Goal: Use online tool/utility

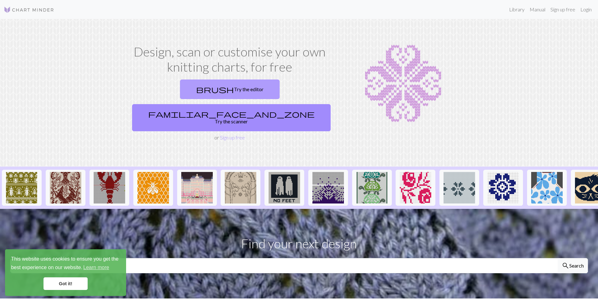
click at [180, 88] on link "brush Try the editor" at bounding box center [230, 89] width 100 height 20
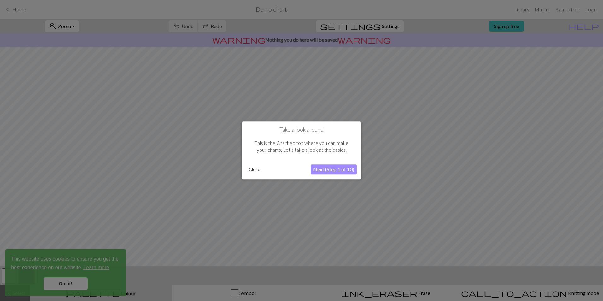
click at [67, 281] on div at bounding box center [301, 150] width 603 height 301
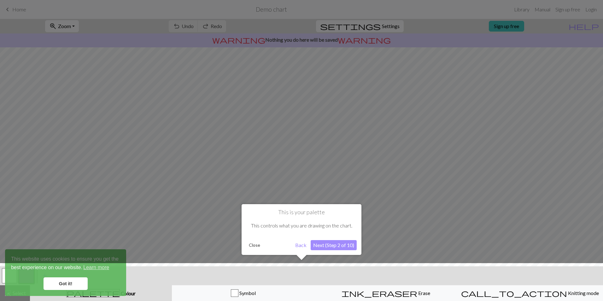
click at [328, 244] on button "Next (Step 2 of 10)" at bounding box center [334, 245] width 46 height 10
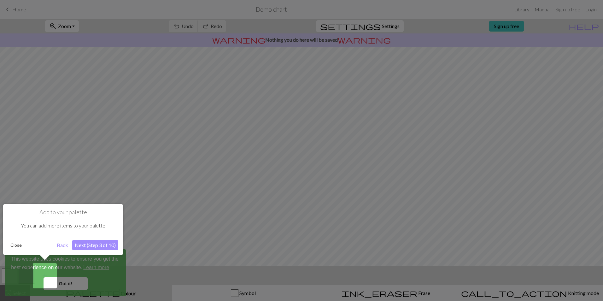
click at [110, 246] on button "Next (Step 3 of 10)" at bounding box center [95, 245] width 46 height 10
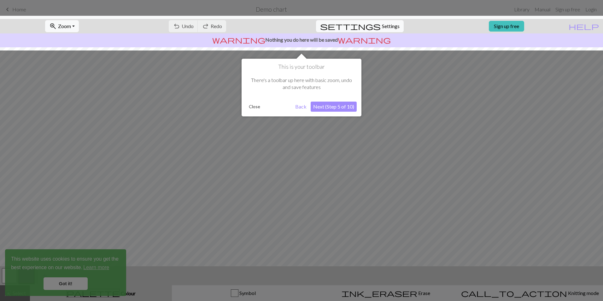
click at [60, 280] on div at bounding box center [301, 150] width 603 height 301
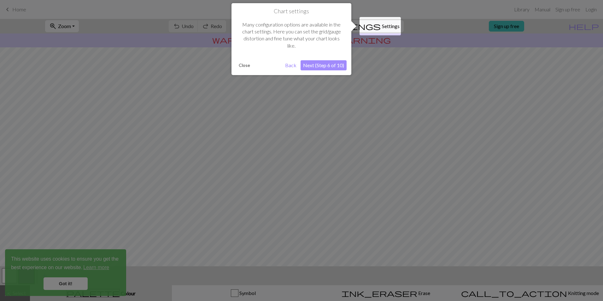
click at [241, 66] on button "Close" at bounding box center [244, 65] width 16 height 9
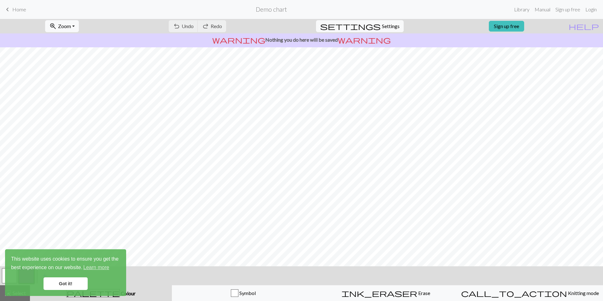
click at [63, 284] on link "Got it!" at bounding box center [66, 283] width 44 height 13
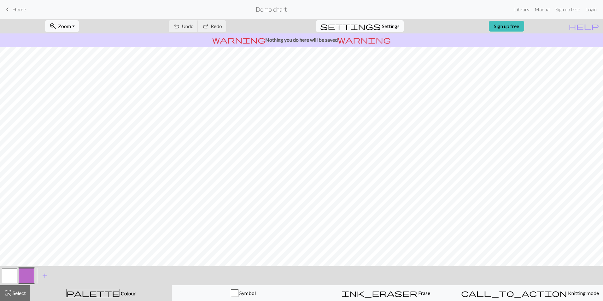
click at [382, 26] on span "Settings" at bounding box center [391, 26] width 18 height 8
select select "aran"
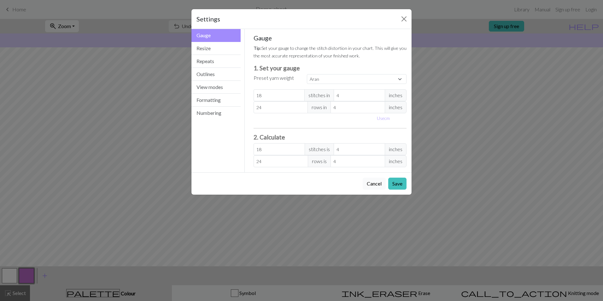
click at [378, 182] on button "Cancel" at bounding box center [374, 184] width 23 height 12
